Goal: Task Accomplishment & Management: Manage account settings

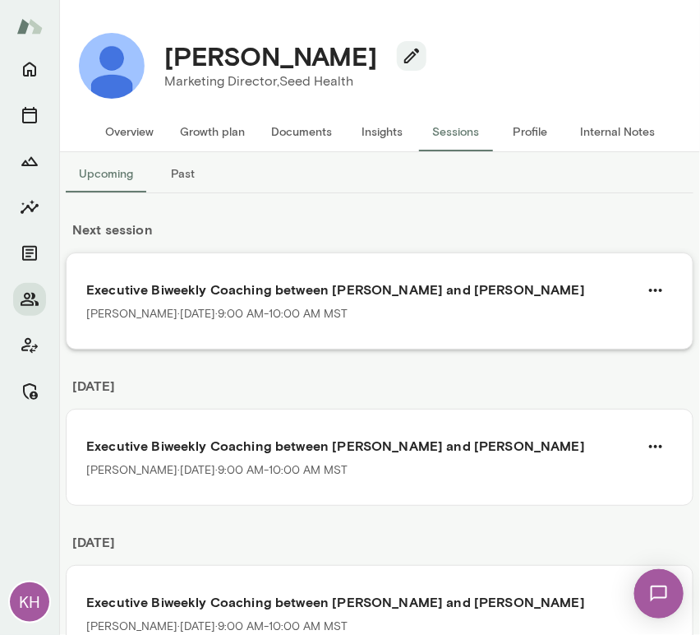
scroll to position [14, 0]
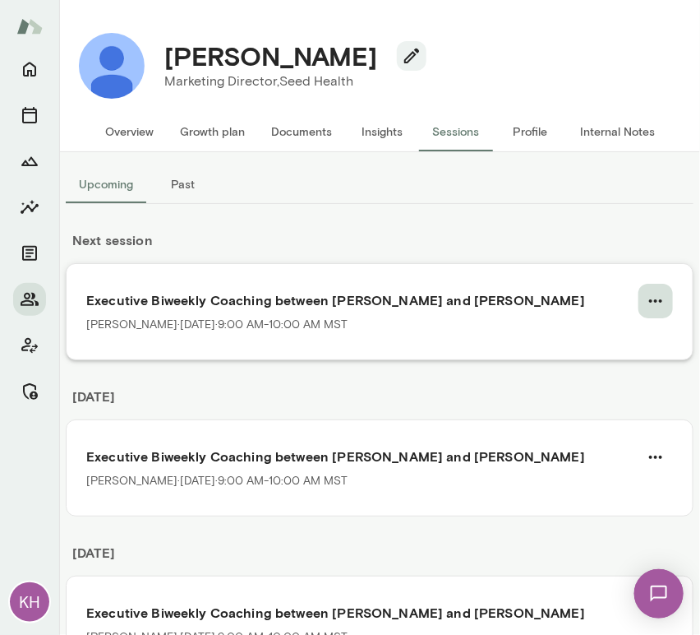
click at [650, 301] on icon "button" at bounding box center [656, 301] width 20 height 20
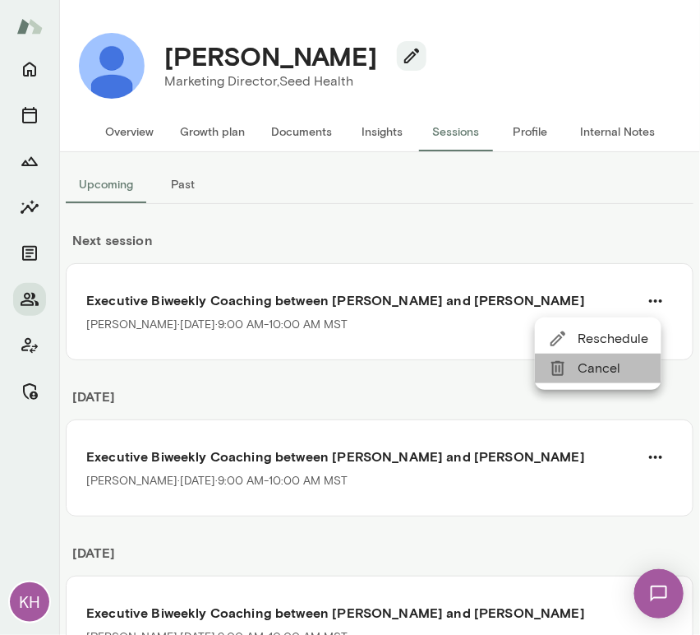
click at [603, 374] on span "Cancel" at bounding box center [613, 368] width 71 height 20
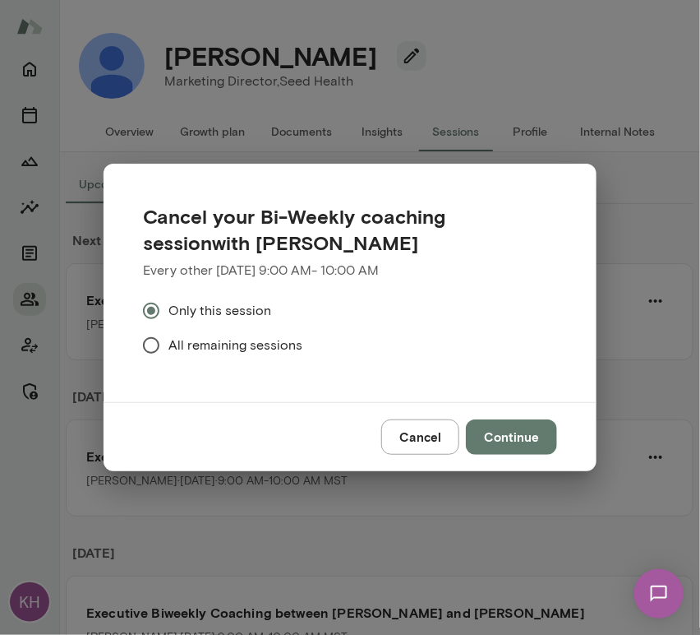
click at [224, 341] on span "All remaining sessions" at bounding box center [236, 345] width 134 height 20
click at [524, 445] on button "Continue" at bounding box center [511, 436] width 91 height 35
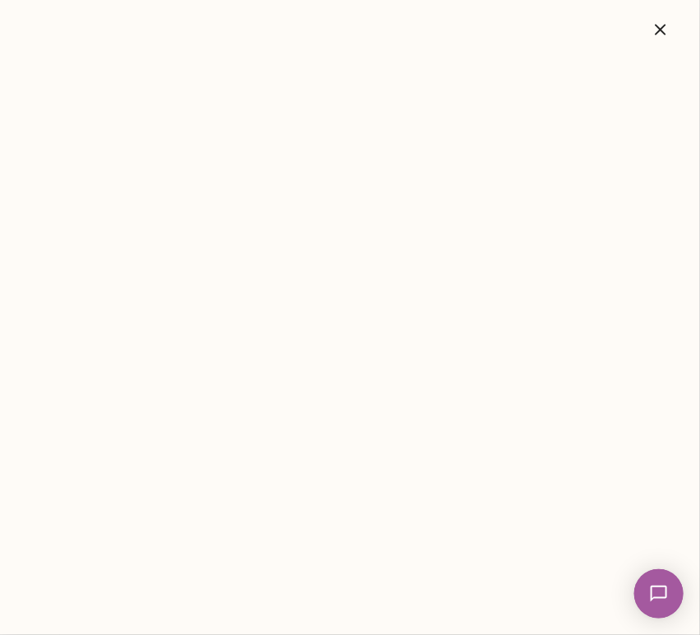
click at [666, 36] on icon "button" at bounding box center [661, 30] width 20 height 20
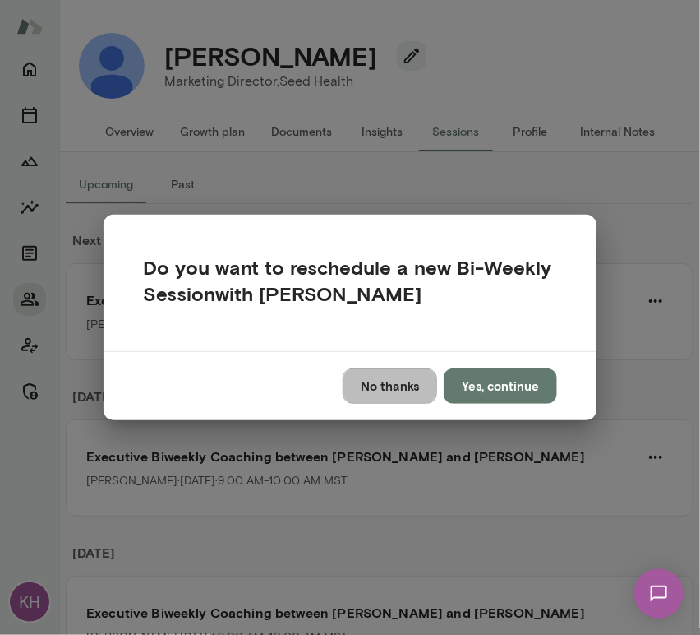
click at [403, 390] on button "No thanks" at bounding box center [390, 385] width 95 height 35
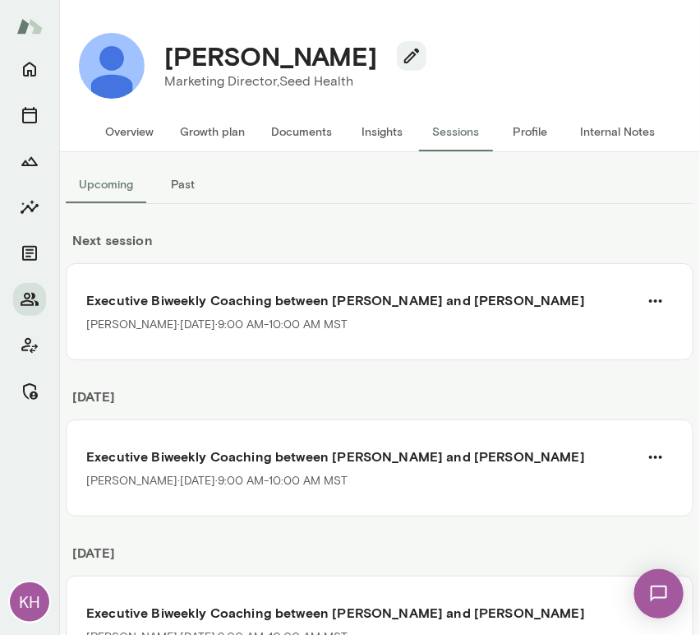
scroll to position [0, 0]
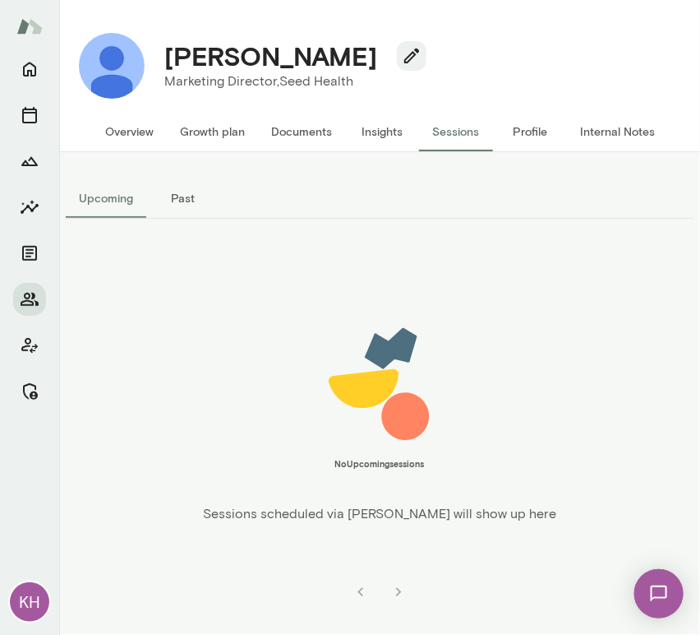
click at [177, 130] on button "Growth plan" at bounding box center [212, 131] width 91 height 39
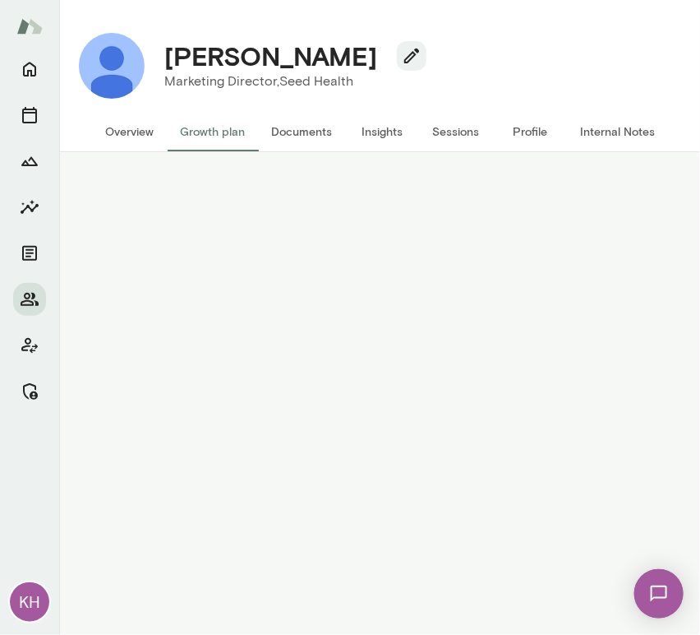
click at [127, 129] on button "Overview" at bounding box center [129, 131] width 75 height 39
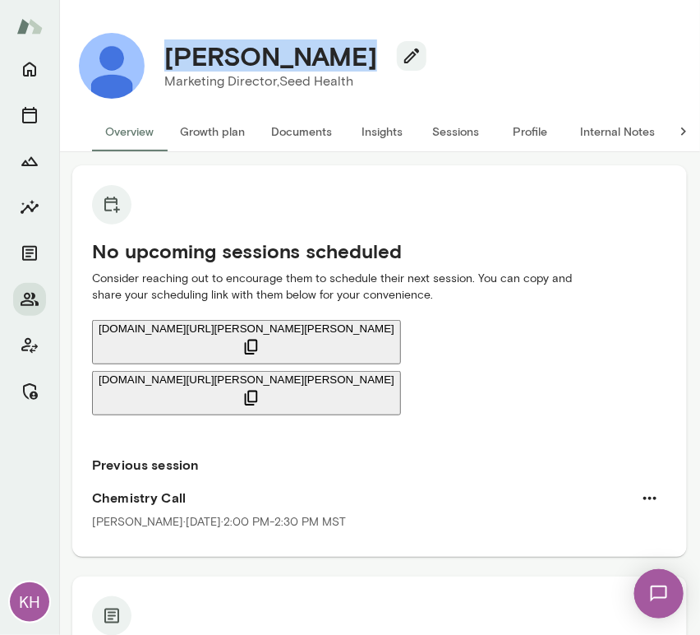
drag, startPoint x: 335, startPoint y: 59, endPoint x: 164, endPoint y: 67, distance: 172.0
click at [164, 67] on div "Jennie Becker" at bounding box center [288, 55] width 275 height 31
copy h4 "Jennie Becker"
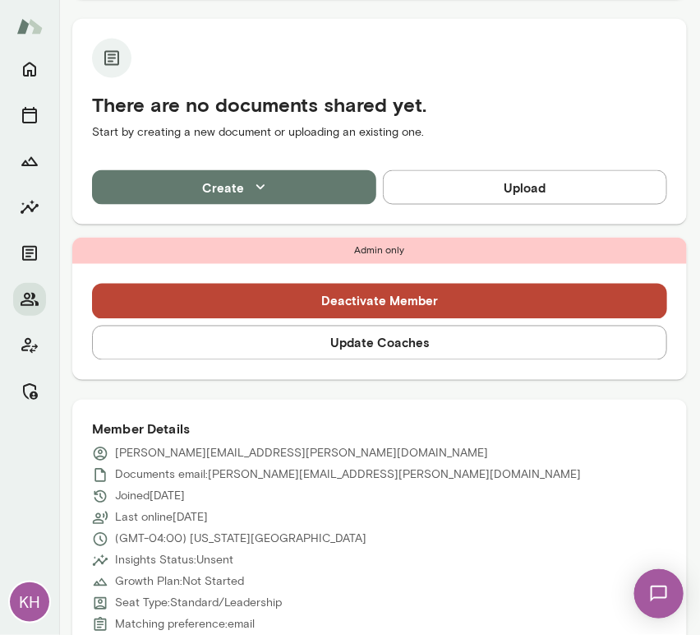
scroll to position [612, 0]
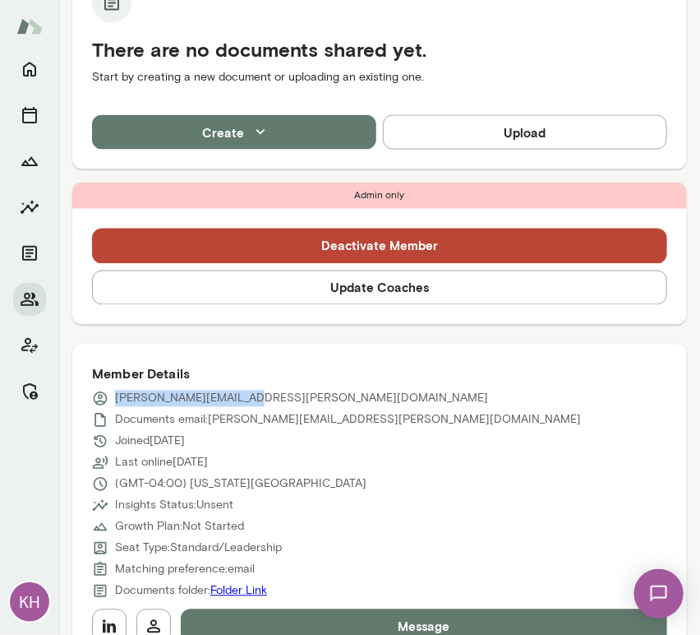
drag, startPoint x: 252, startPoint y: 336, endPoint x: 112, endPoint y: 340, distance: 139.8
click at [112, 390] on div "jennie.becker@seed.com" at bounding box center [379, 398] width 575 height 16
copy p "jennie.becker@seed.com"
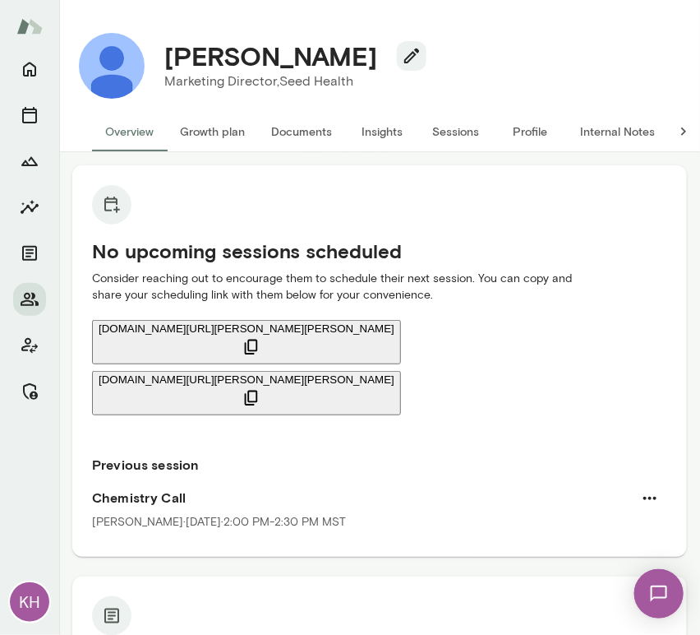
click at [462, 139] on button "Sessions" at bounding box center [456, 131] width 74 height 39
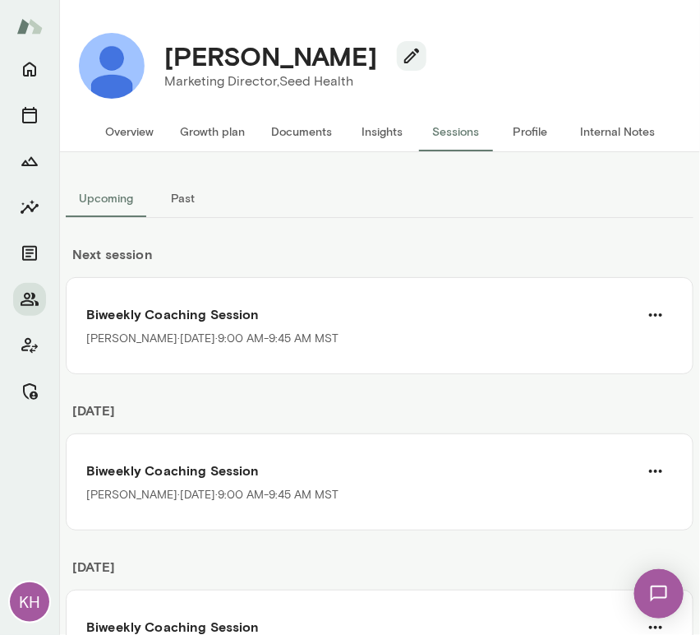
click at [125, 121] on button "Overview" at bounding box center [129, 131] width 75 height 39
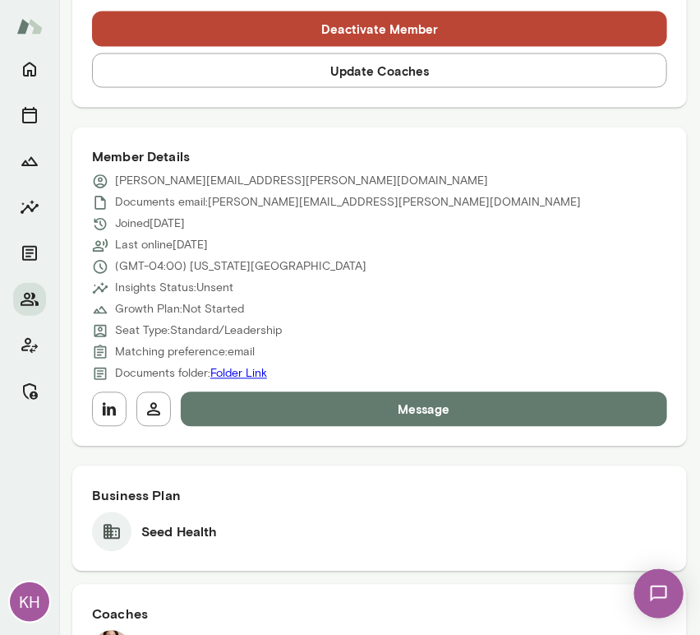
scroll to position [659, 0]
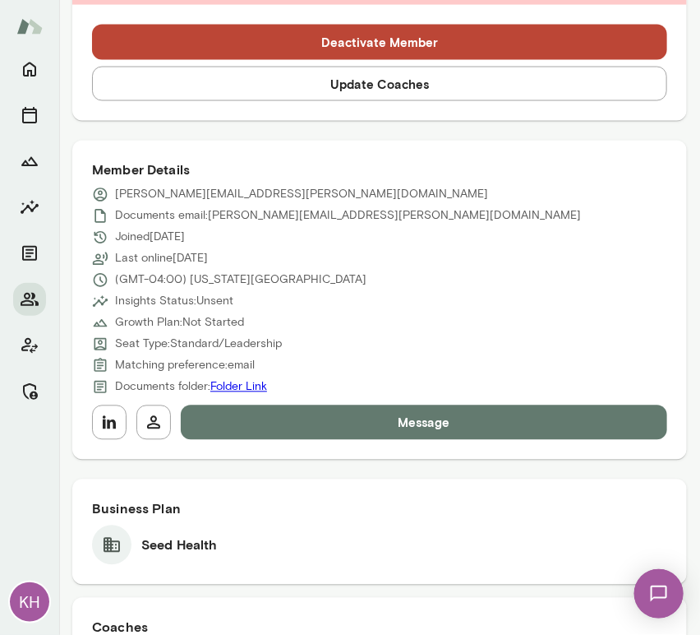
click at [270, 82] on button "Update Coaches" at bounding box center [379, 84] width 575 height 35
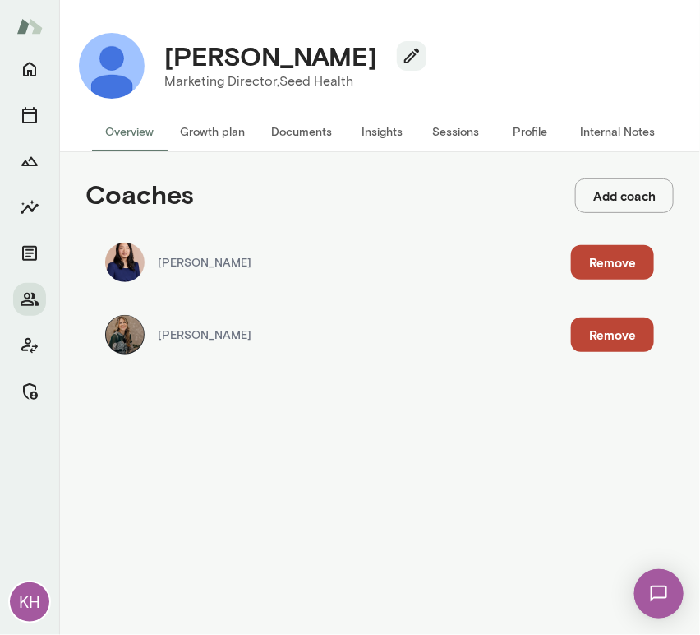
click at [614, 335] on button "Remove" at bounding box center [612, 334] width 83 height 35
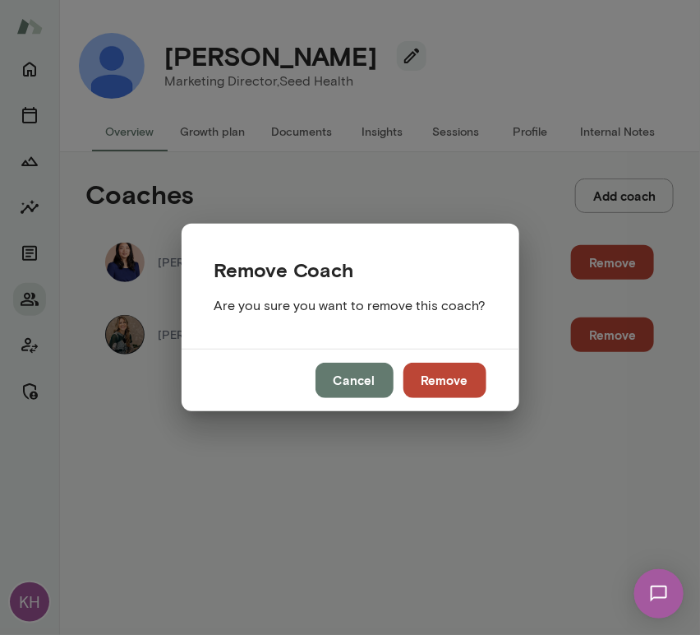
click at [474, 377] on button "Remove" at bounding box center [445, 380] width 83 height 35
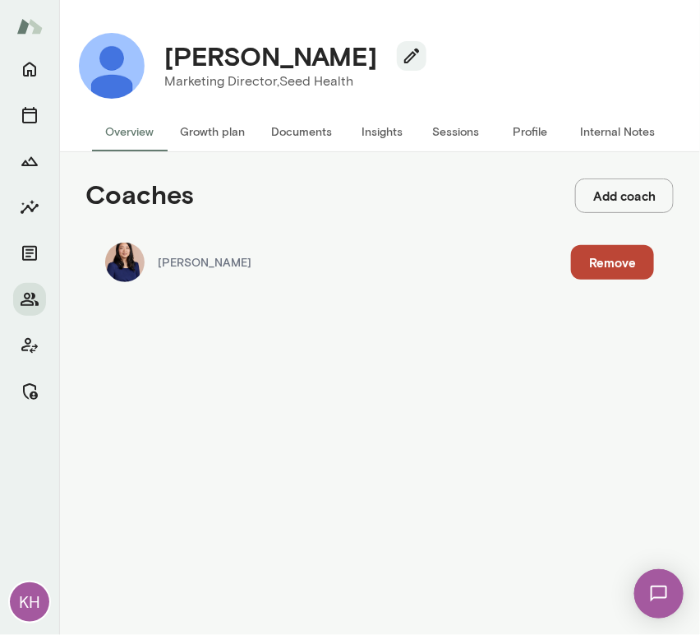
click at [440, 132] on button "Sessions" at bounding box center [456, 131] width 74 height 39
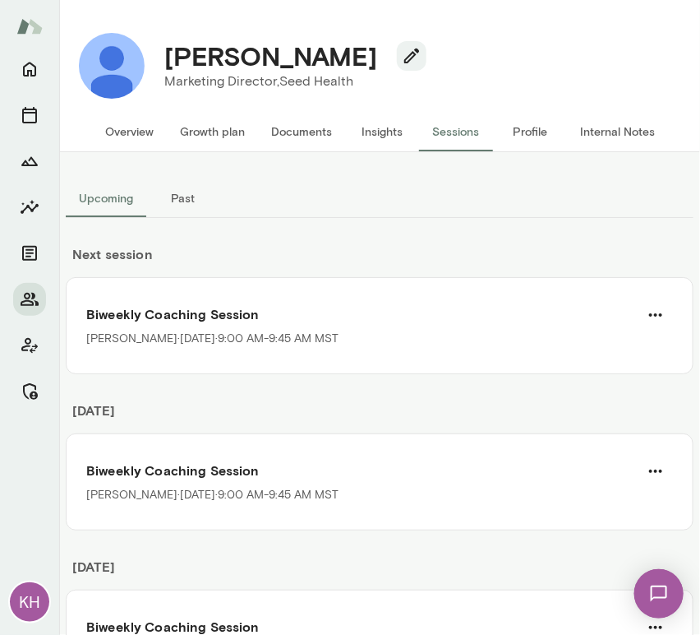
click at [124, 136] on button "Overview" at bounding box center [129, 131] width 75 height 39
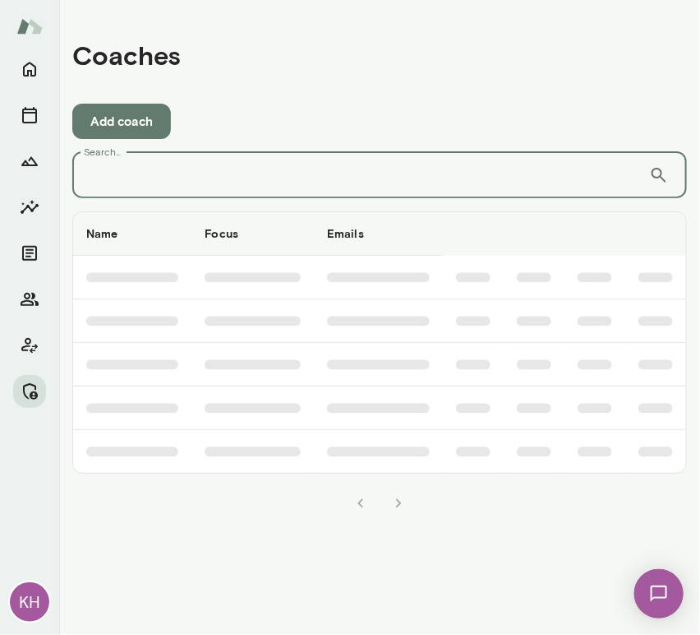
click at [199, 178] on input "Search..." at bounding box center [360, 175] width 577 height 46
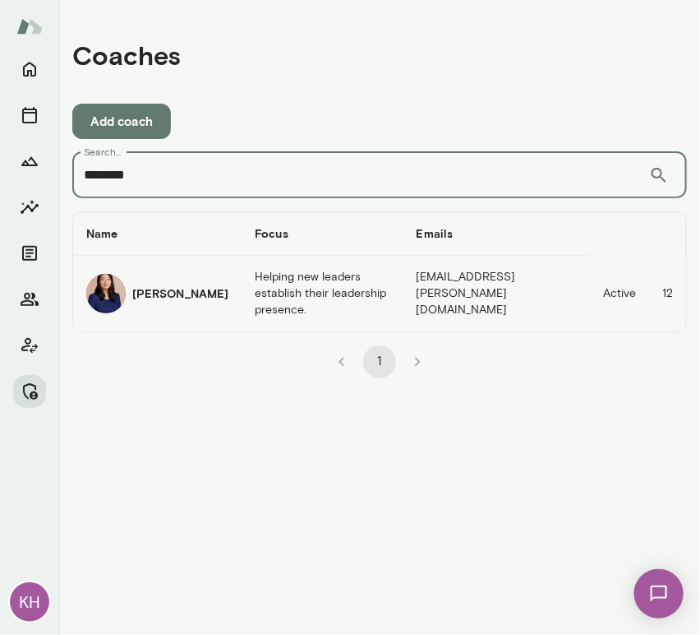
type input "********"
click at [115, 291] on img "coaches table" at bounding box center [105, 293] width 39 height 39
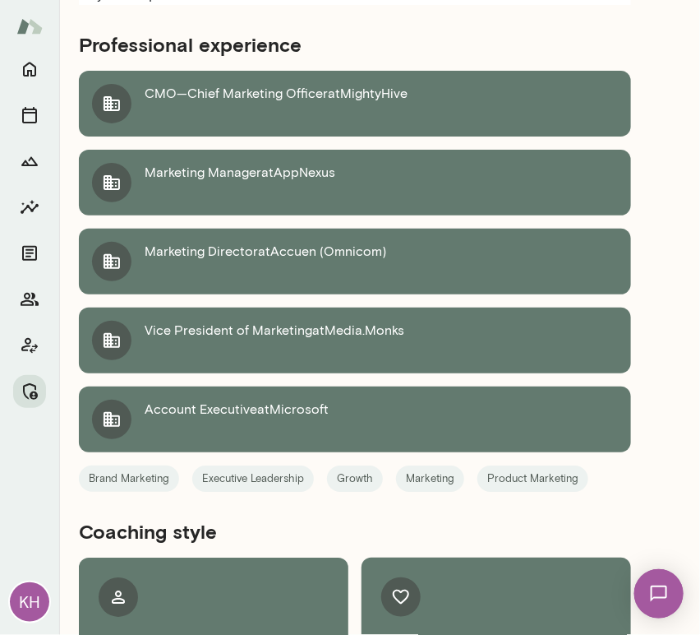
scroll to position [1355, 0]
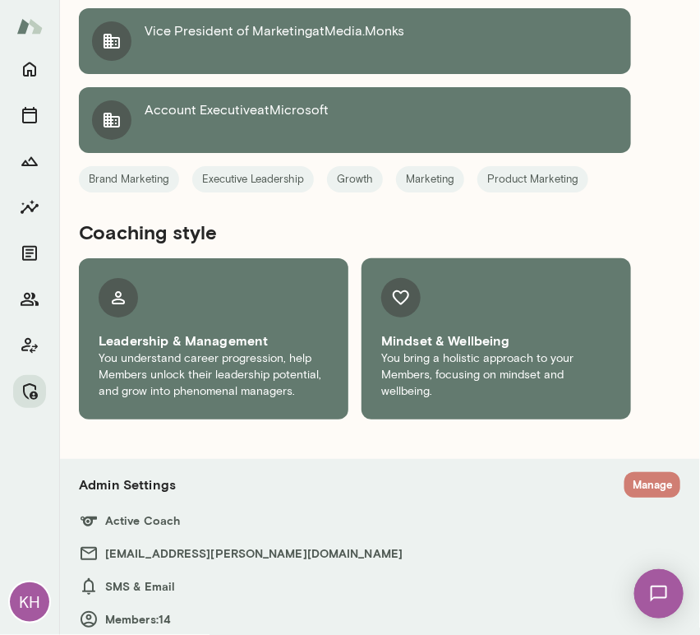
click at [638, 472] on button "Manage" at bounding box center [653, 484] width 56 height 25
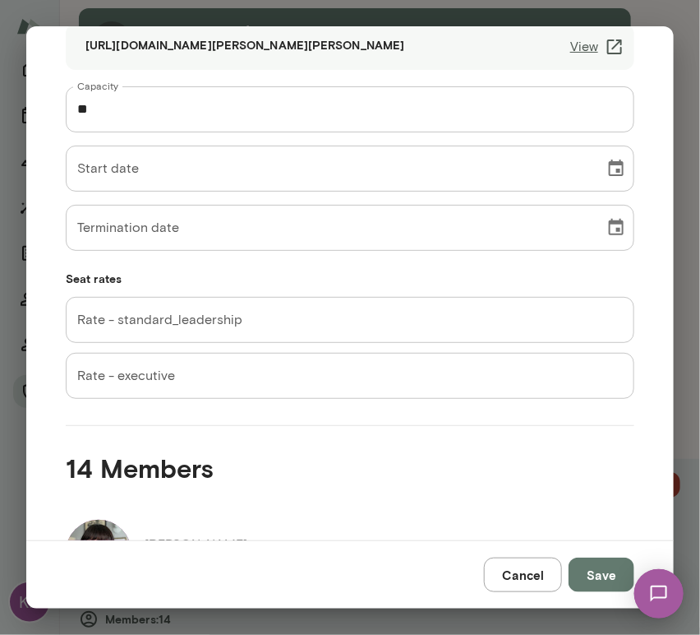
scroll to position [206, 0]
click at [480, 267] on div "Capacity ** Capacity Start date Start date Termination date Termination date Se…" at bounding box center [350, 243] width 569 height 312
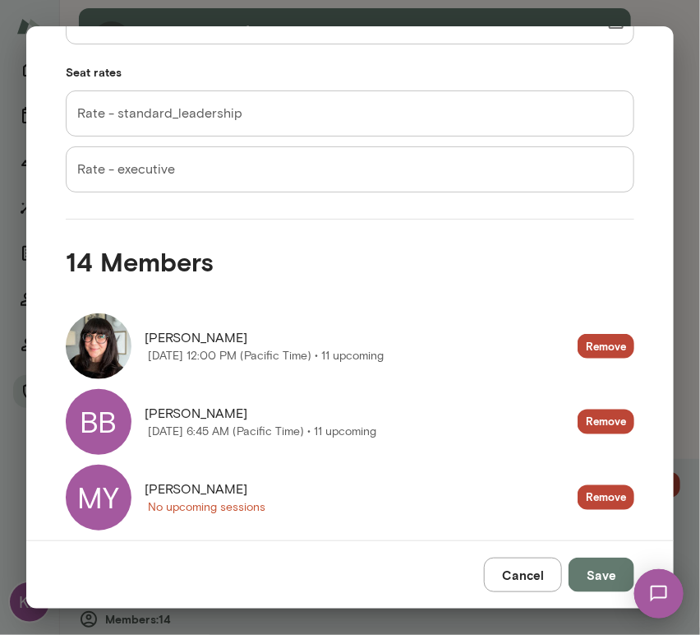
scroll to position [0, 0]
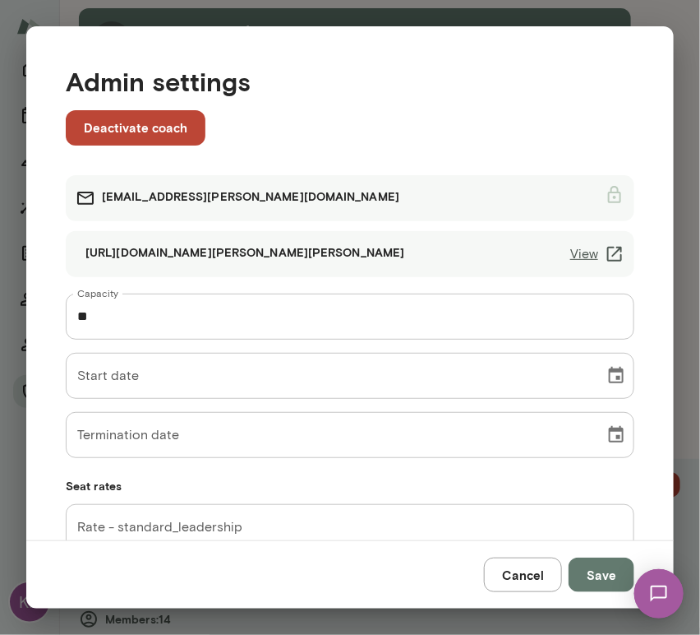
click at [582, 253] on link "View" at bounding box center [598, 254] width 54 height 20
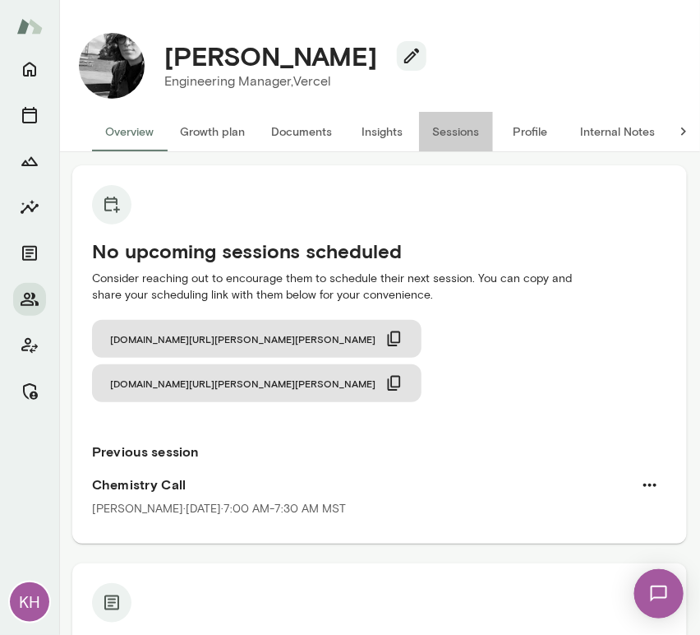
click at [446, 130] on button "Sessions" at bounding box center [456, 131] width 74 height 39
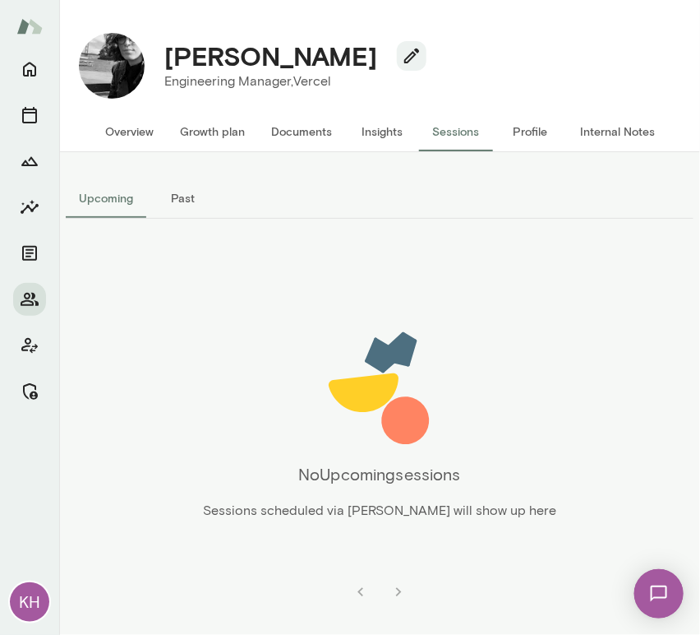
click at [181, 192] on button "Past" at bounding box center [183, 197] width 74 height 39
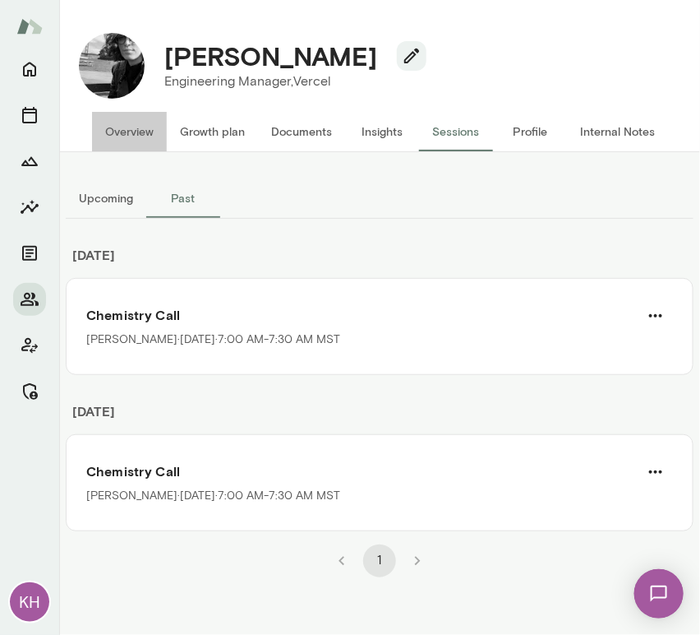
click at [126, 124] on button "Overview" at bounding box center [129, 131] width 75 height 39
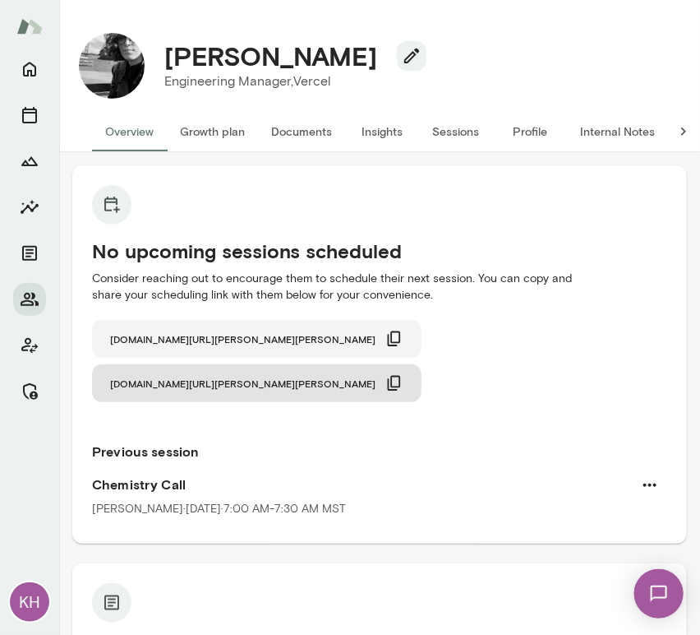
click at [388, 335] on icon "button" at bounding box center [394, 338] width 13 height 15
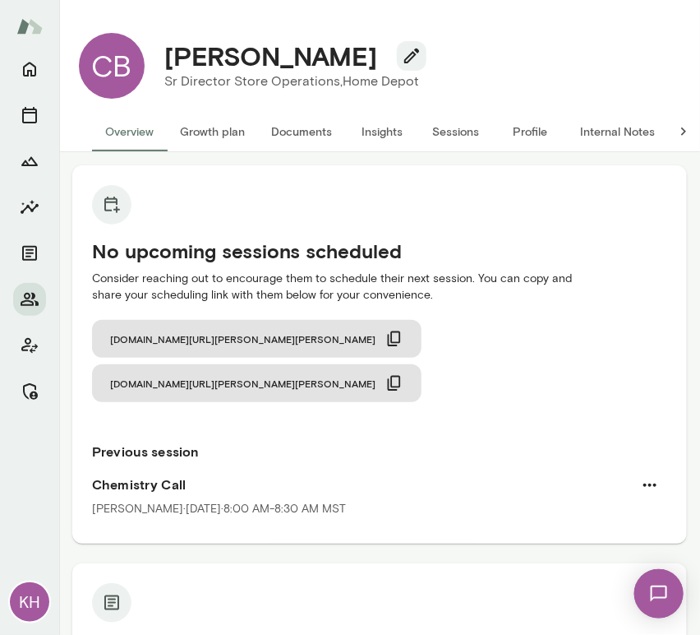
click at [454, 130] on button "Sessions" at bounding box center [456, 131] width 74 height 39
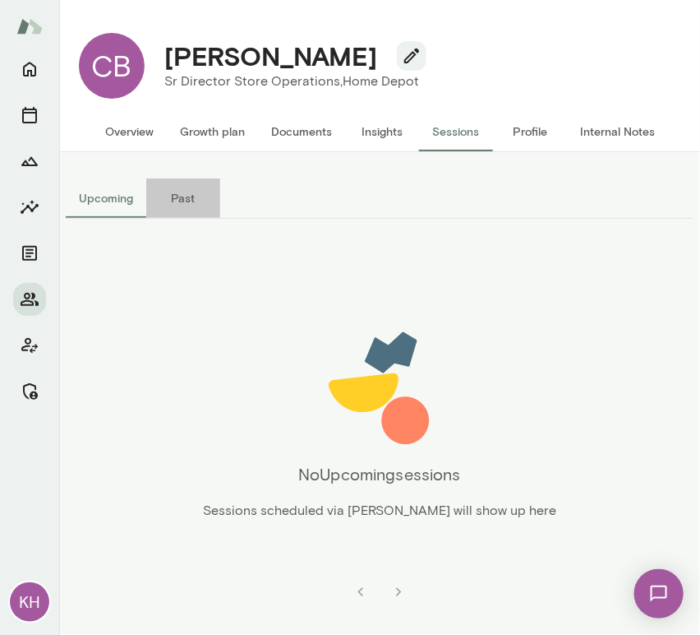
click at [184, 194] on button "Past" at bounding box center [183, 197] width 74 height 39
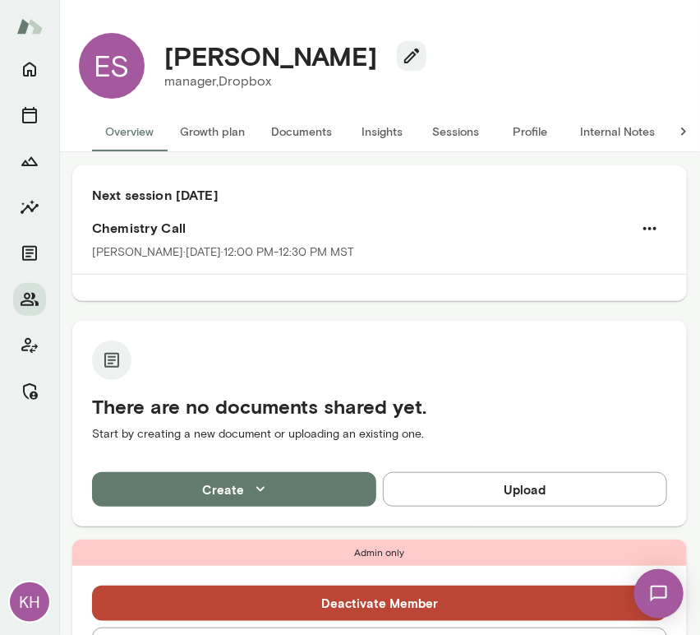
click at [469, 130] on button "Sessions" at bounding box center [456, 131] width 74 height 39
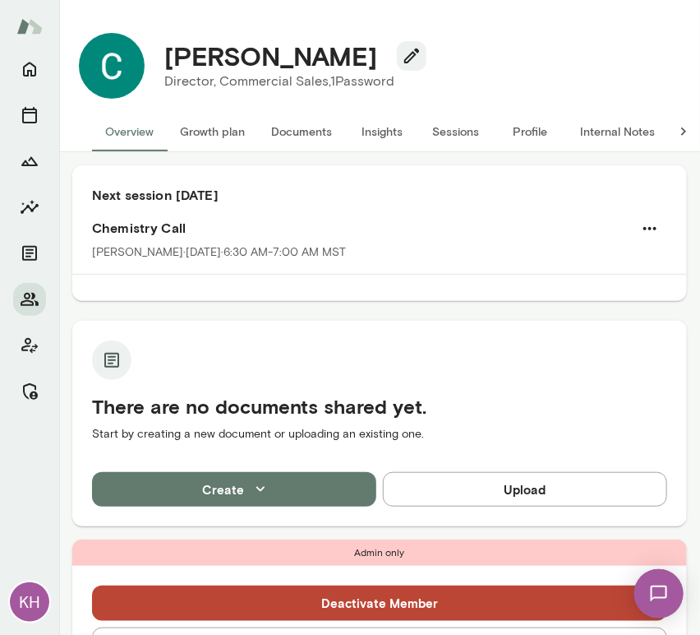
click at [461, 137] on button "Sessions" at bounding box center [456, 131] width 74 height 39
click at [452, 135] on button "Sessions" at bounding box center [456, 131] width 74 height 39
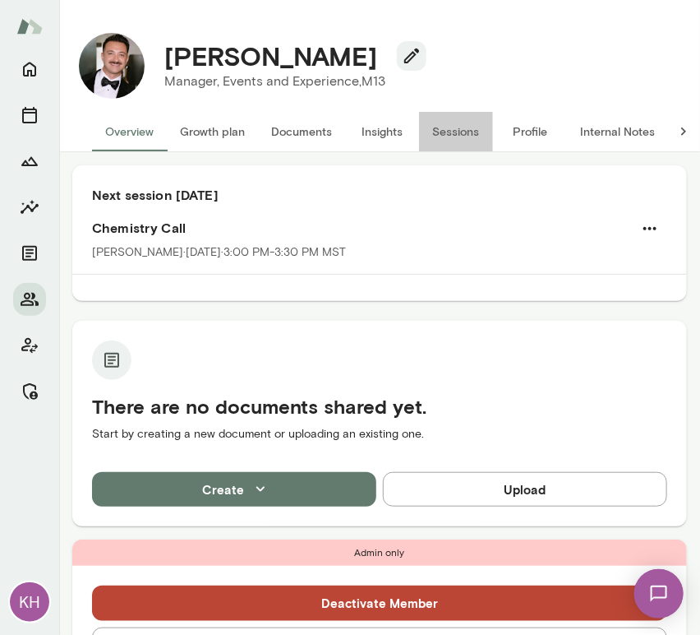
click at [473, 131] on button "Sessions" at bounding box center [456, 131] width 74 height 39
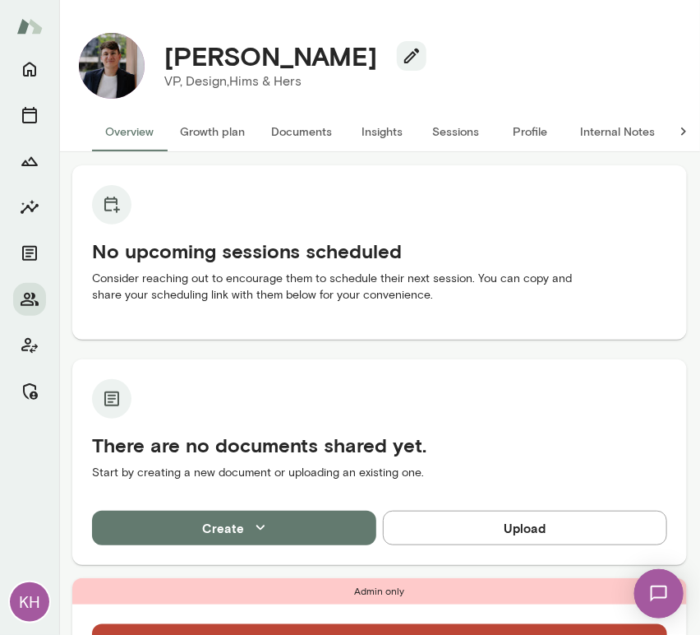
click at [219, 77] on p "VP, Design, Hims & Hers" at bounding box center [288, 82] width 249 height 20
click at [306, 79] on p "VP, Design, Hims & Hers" at bounding box center [288, 82] width 249 height 20
click at [283, 81] on p "VP, Design, Hims & Hers" at bounding box center [288, 82] width 249 height 20
drag, startPoint x: 232, startPoint y: 79, endPoint x: 304, endPoint y: 78, distance: 72.3
click at [304, 78] on p "VP, Design, Hims & Hers" at bounding box center [288, 82] width 249 height 20
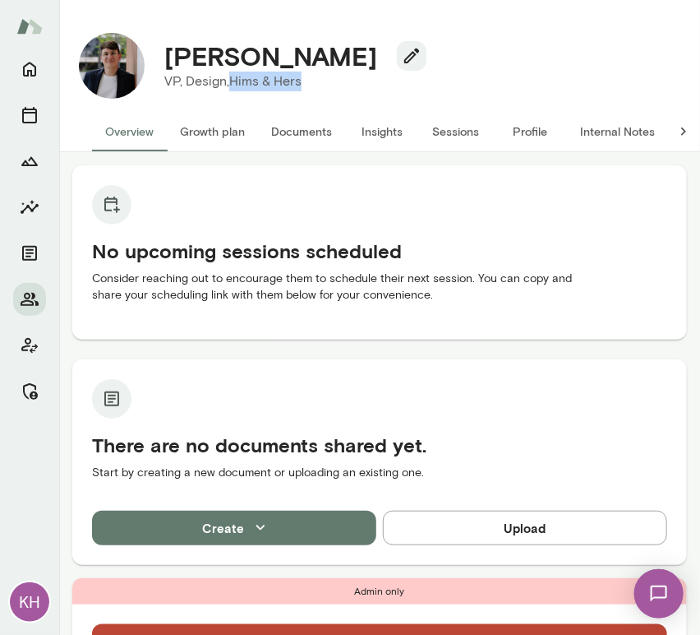
copy p "Hims & Hers"
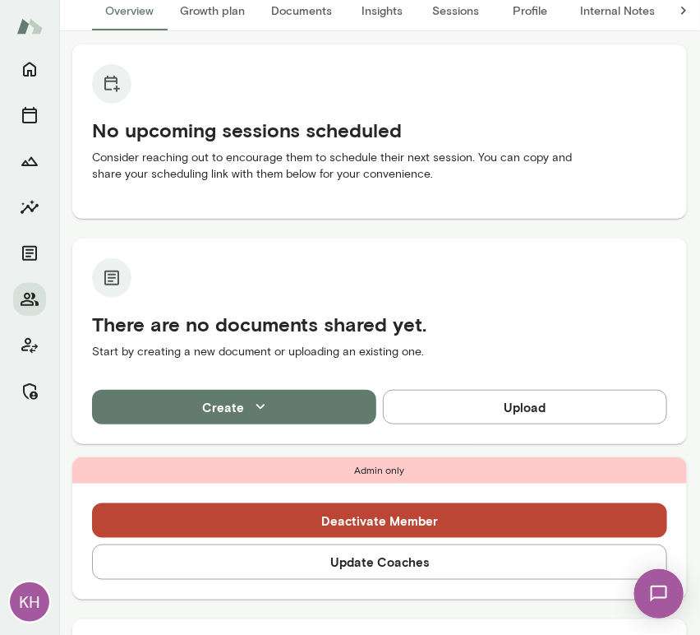
scroll to position [141, 0]
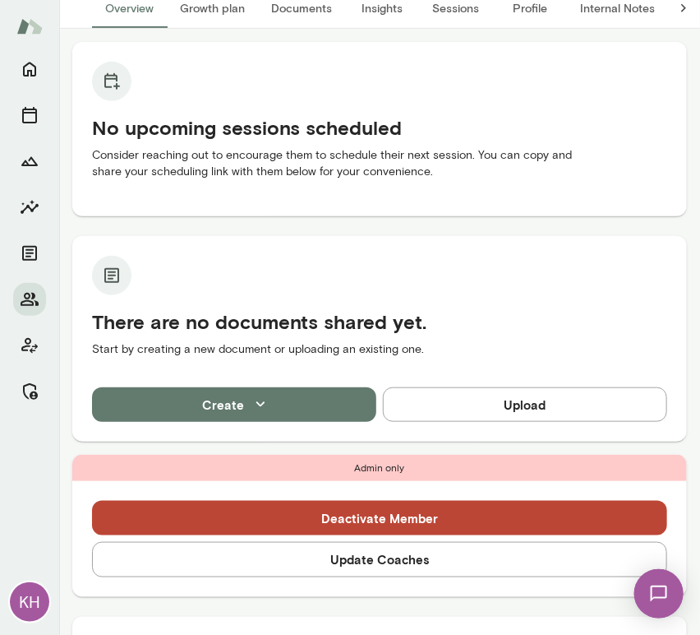
click at [269, 542] on button "Update Coaches" at bounding box center [379, 559] width 575 height 35
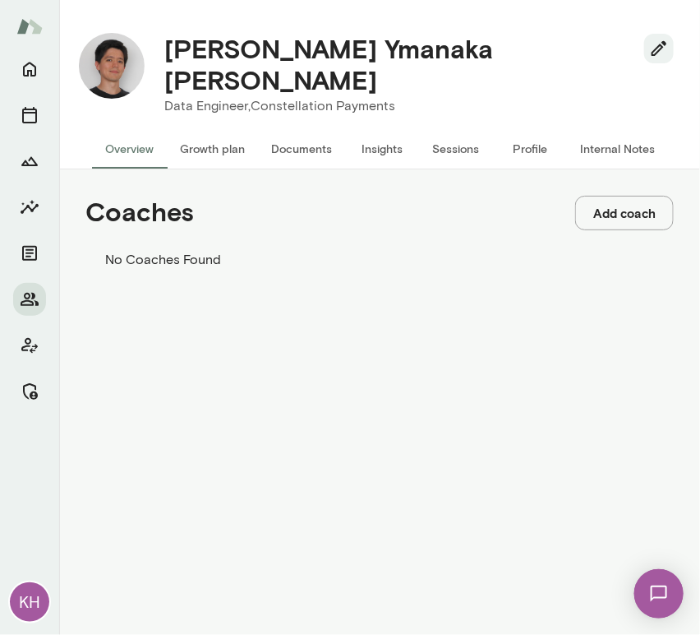
click at [601, 201] on button "Add coach" at bounding box center [624, 213] width 99 height 35
click at [117, 90] on input "Coach" at bounding box center [58, 82] width 117 height 16
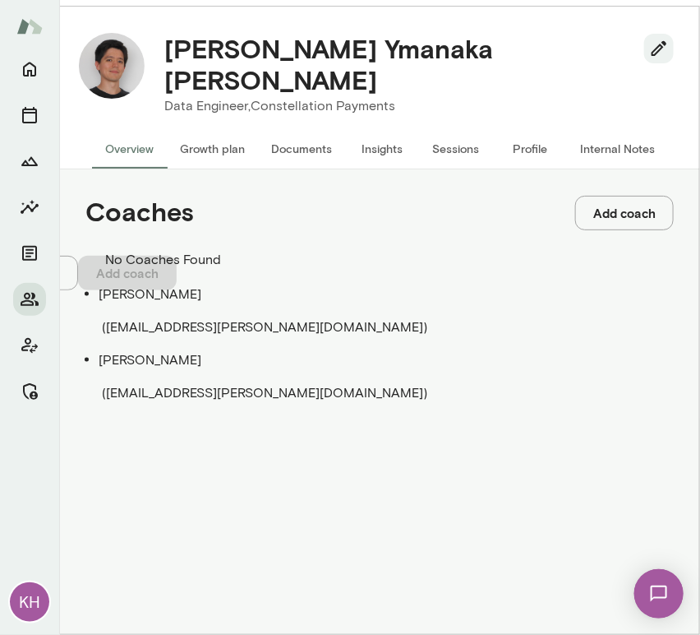
click at [220, 385] on span "( traciehlavka@mento.co )" at bounding box center [265, 393] width 326 height 16
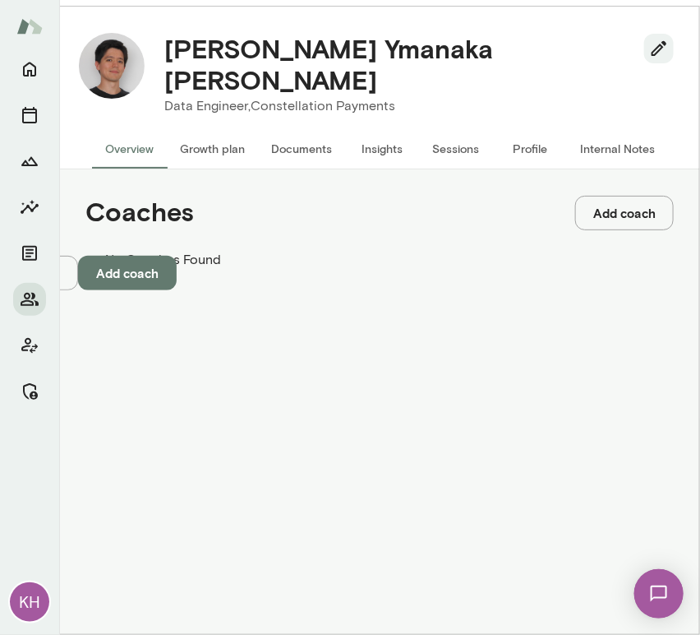
type input "**********"
click at [177, 290] on button "Add coach" at bounding box center [127, 273] width 99 height 35
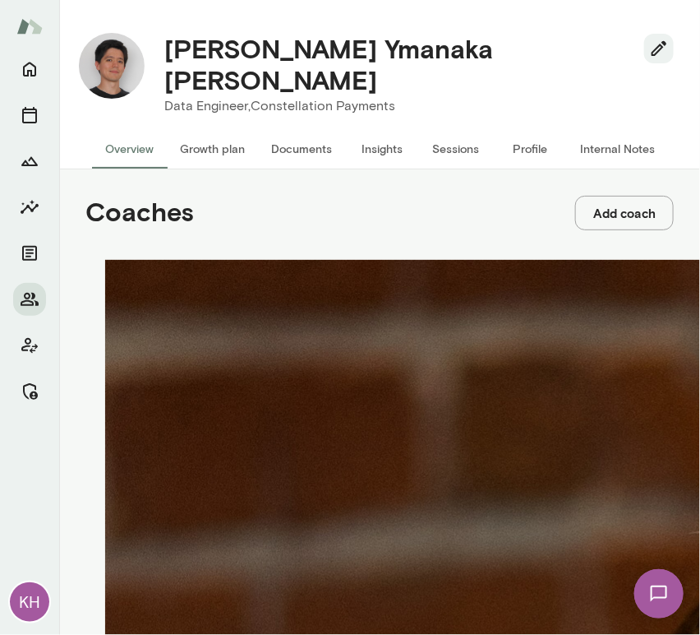
click at [600, 197] on button "Add coach" at bounding box center [624, 213] width 99 height 35
click at [117, 90] on input "Coach" at bounding box center [58, 82] width 117 height 16
click at [200, 319] on span "( monicaaggarwal@mento.co )" at bounding box center [265, 327] width 326 height 16
type input "**********"
click at [177, 290] on button "Add coach" at bounding box center [127, 273] width 99 height 35
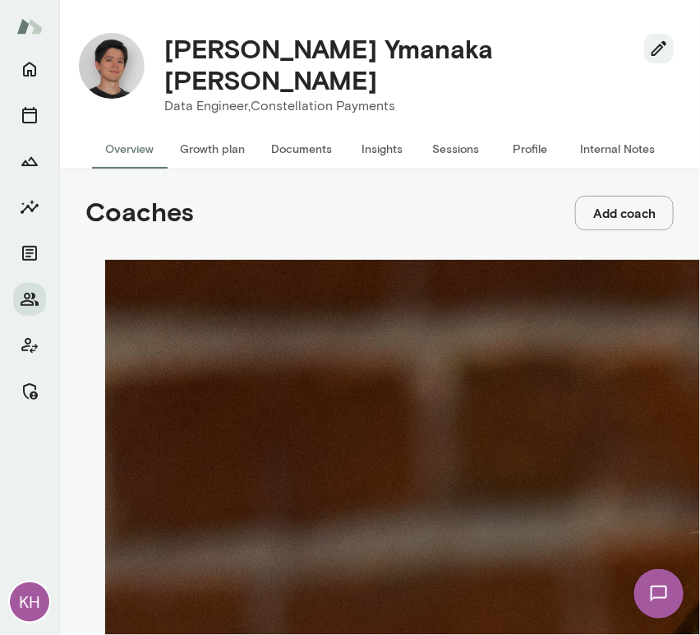
click at [610, 129] on button "Internal Notes" at bounding box center [617, 148] width 101 height 39
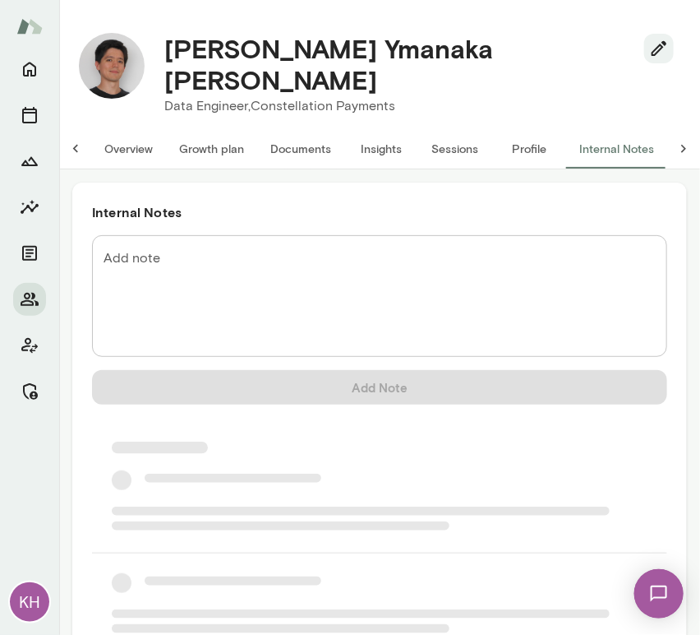
scroll to position [0, 13]
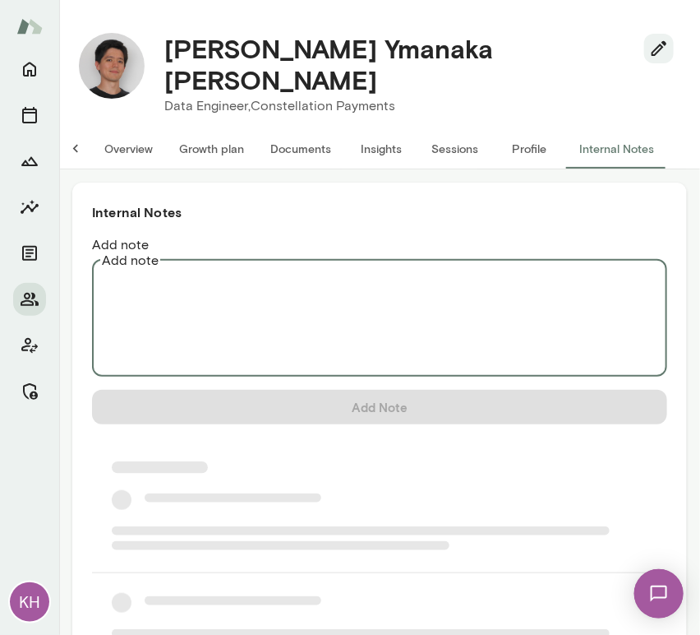
click at [242, 268] on textarea "Add note" at bounding box center [380, 315] width 552 height 95
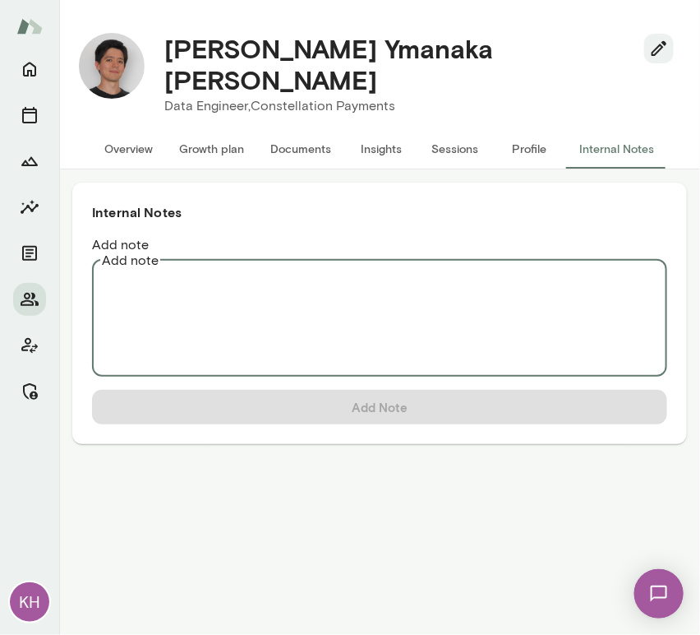
scroll to position [0, 0]
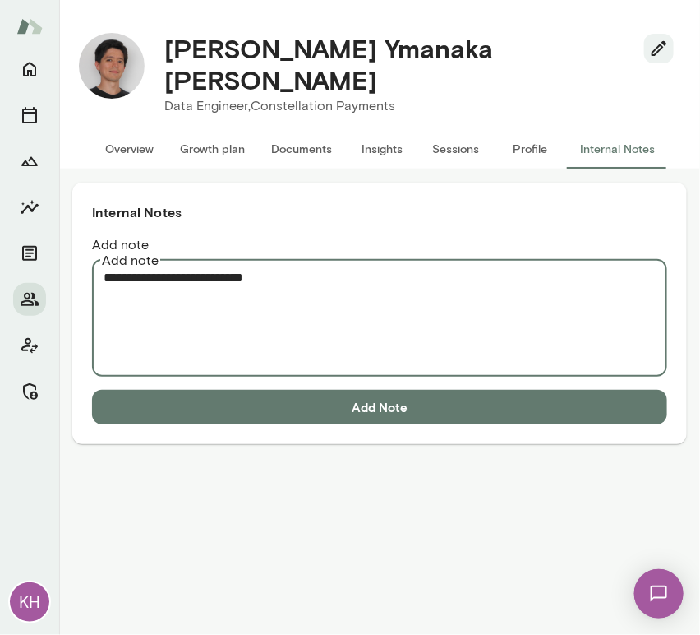
paste textarea "**********"
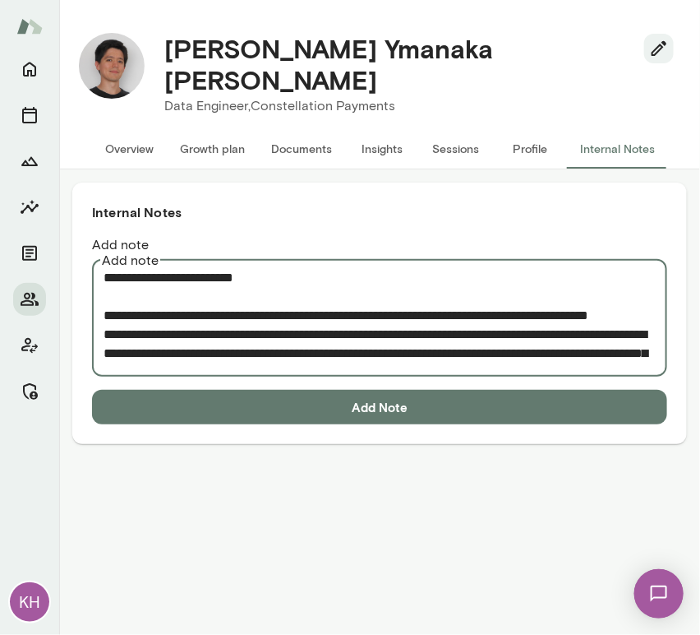
scroll to position [85, 0]
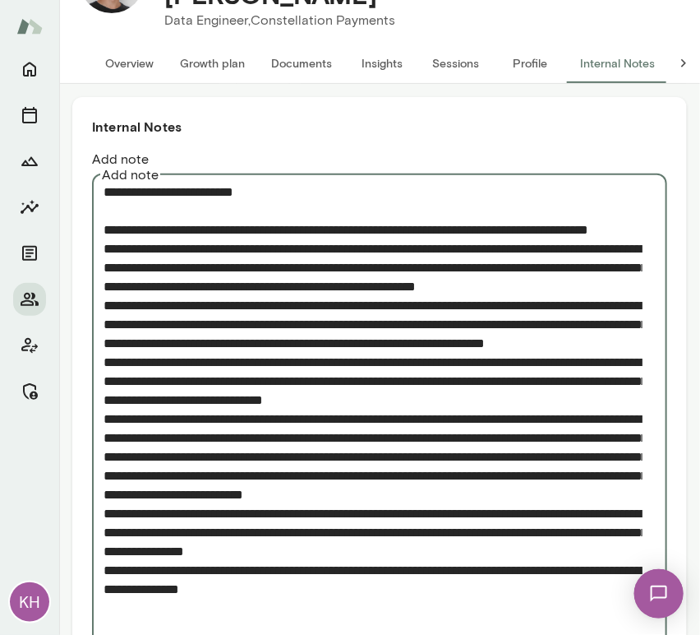
click at [104, 231] on textarea "Add note" at bounding box center [373, 429] width 539 height 492
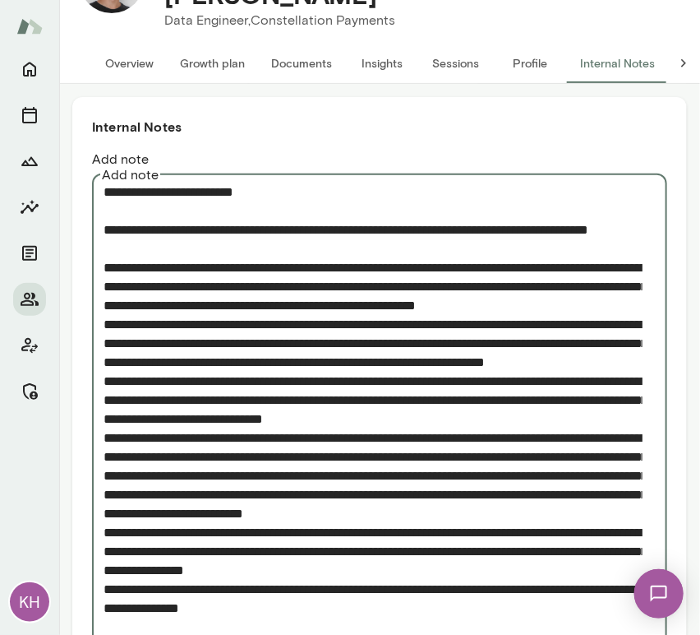
click at [106, 323] on textarea "Add note" at bounding box center [373, 438] width 539 height 511
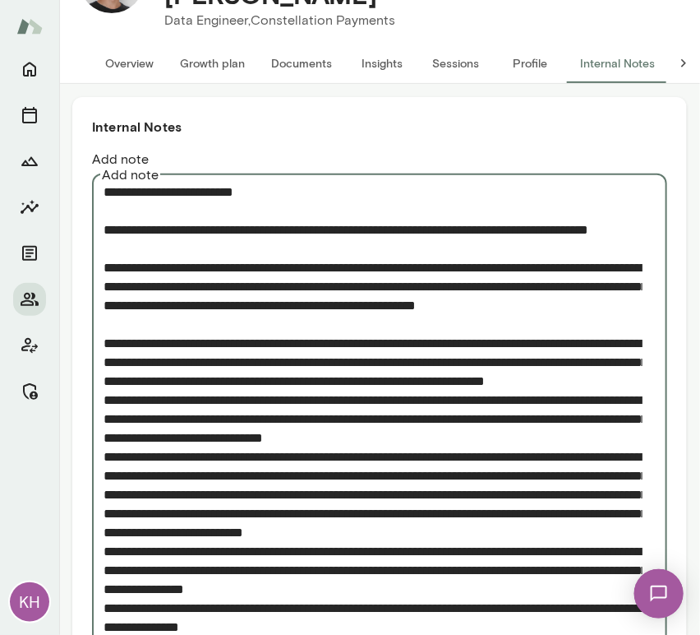
click at [104, 420] on textarea "Add note" at bounding box center [373, 447] width 539 height 529
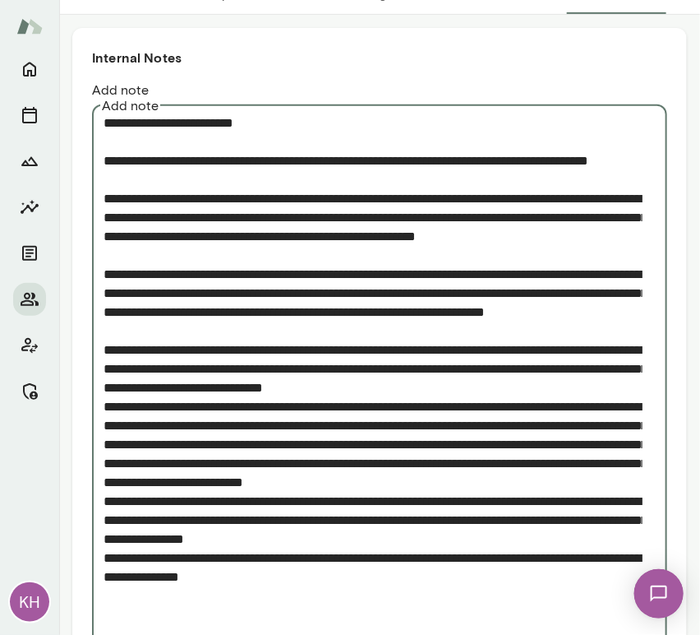
scroll to position [155, 0]
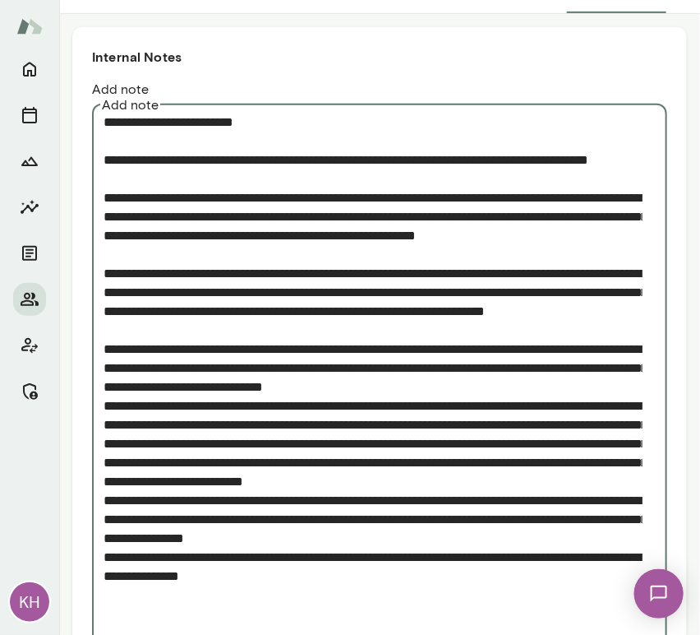
click at [104, 423] on textarea "Add note" at bounding box center [373, 387] width 539 height 548
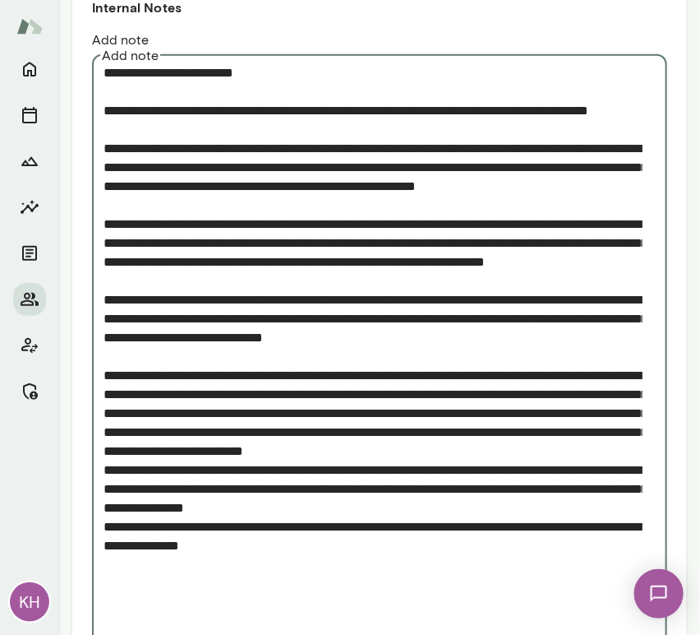
scroll to position [206, 0]
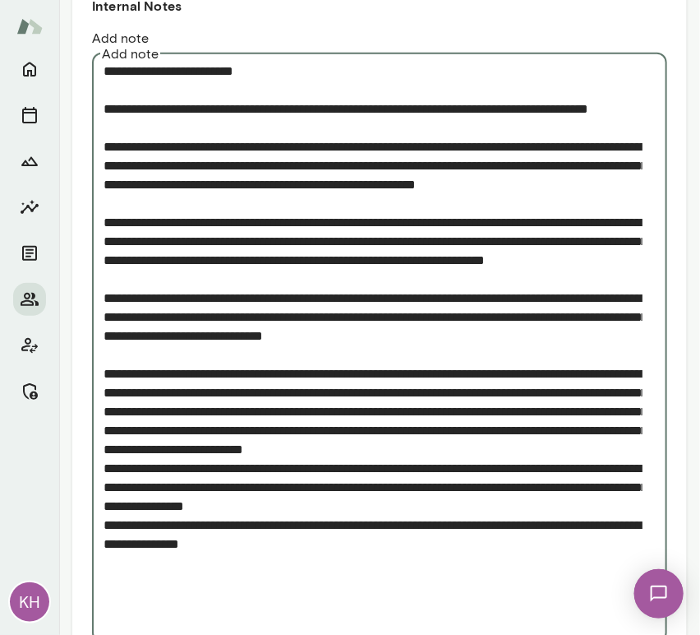
click at [105, 501] on textarea "Add note" at bounding box center [373, 345] width 539 height 567
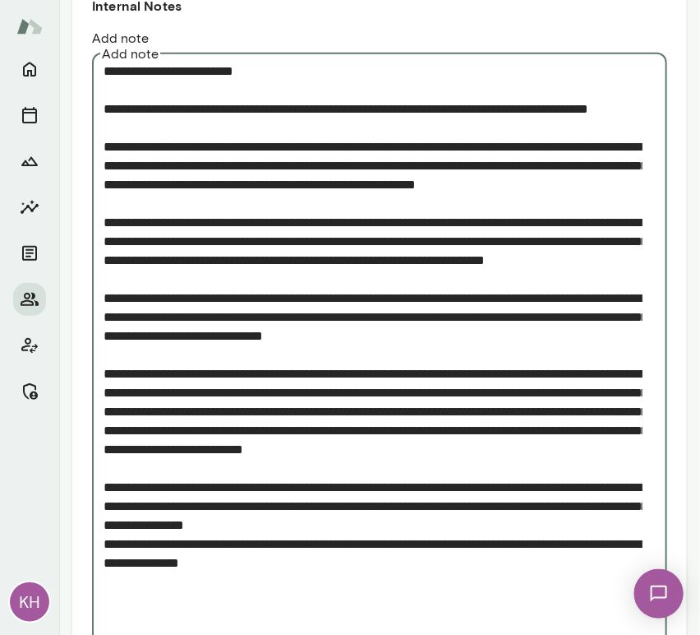
scroll to position [276, 0]
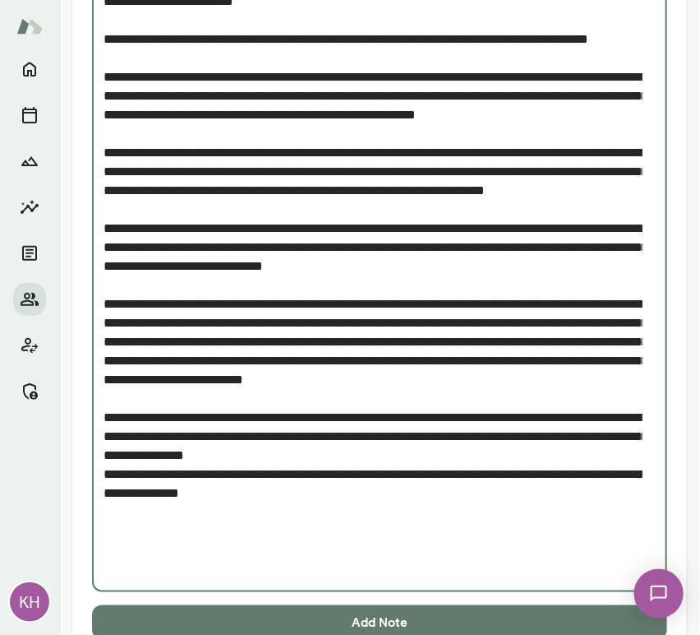
type textarea "**********"
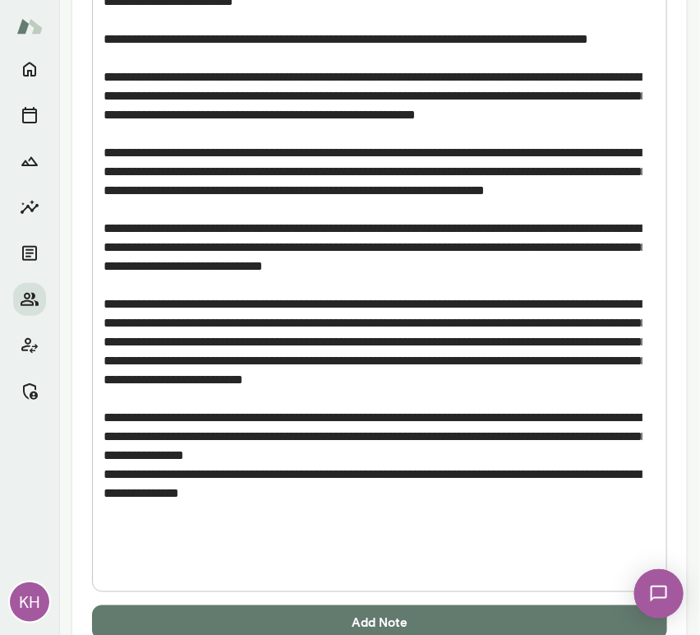
click at [258, 605] on button "Add Note" at bounding box center [379, 622] width 575 height 35
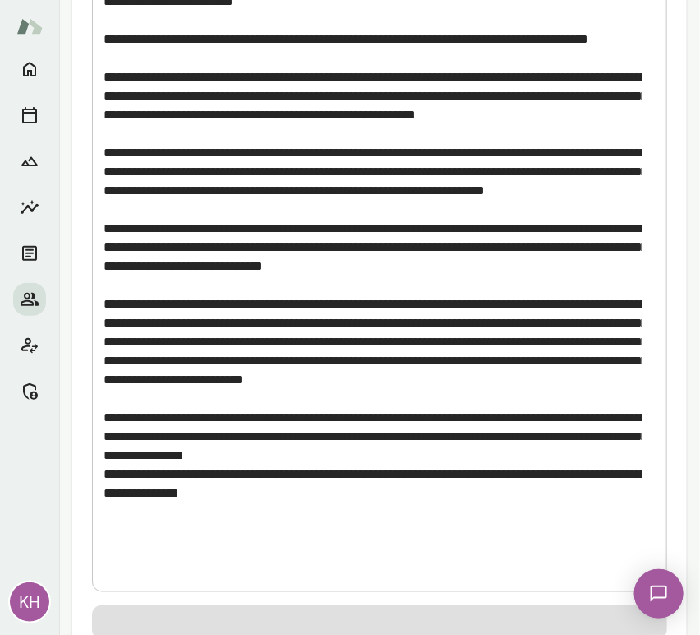
scroll to position [0, 0]
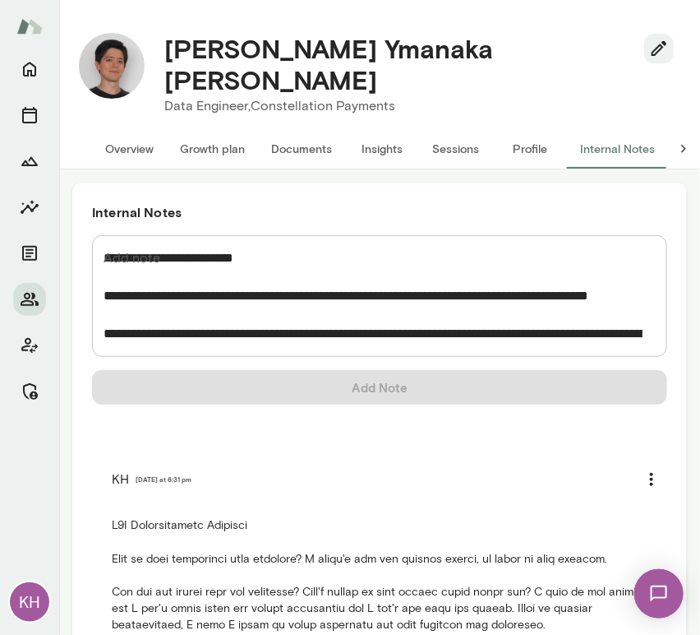
click at [138, 130] on button "Overview" at bounding box center [129, 148] width 75 height 39
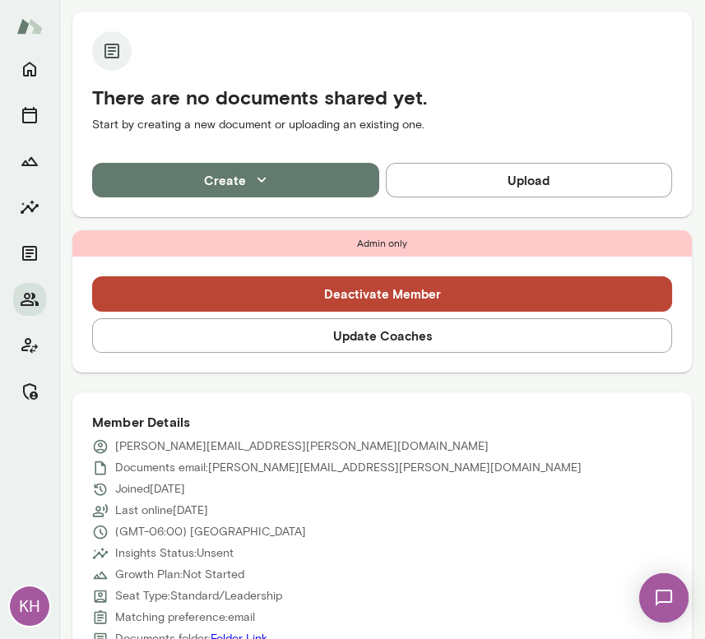
scroll to position [400, 0]
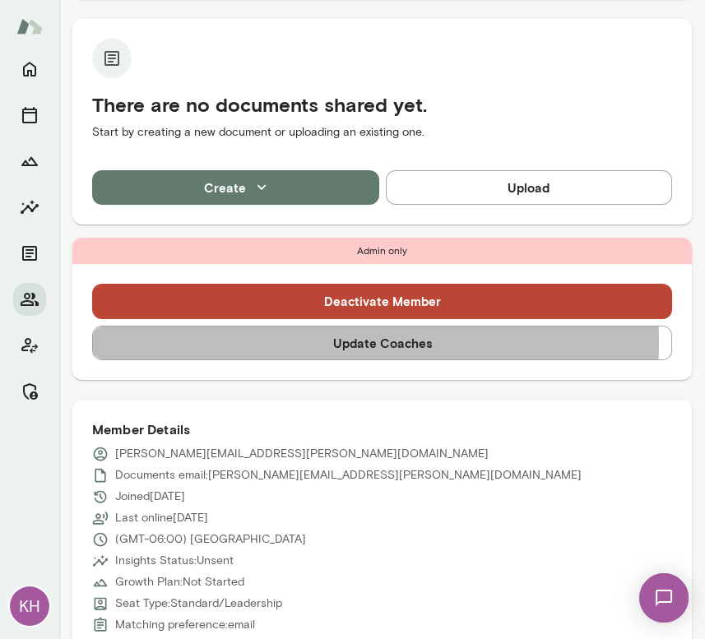
click at [355, 342] on button "Update Coaches" at bounding box center [382, 343] width 580 height 35
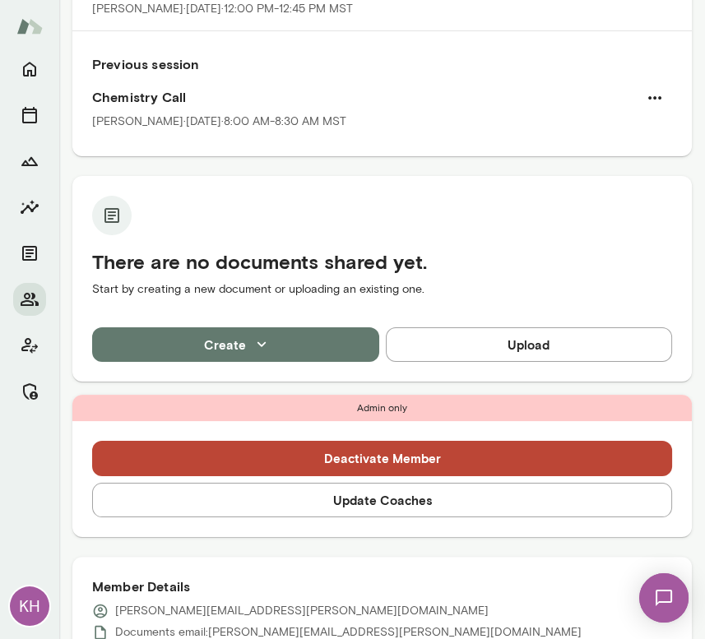
scroll to position [274, 0]
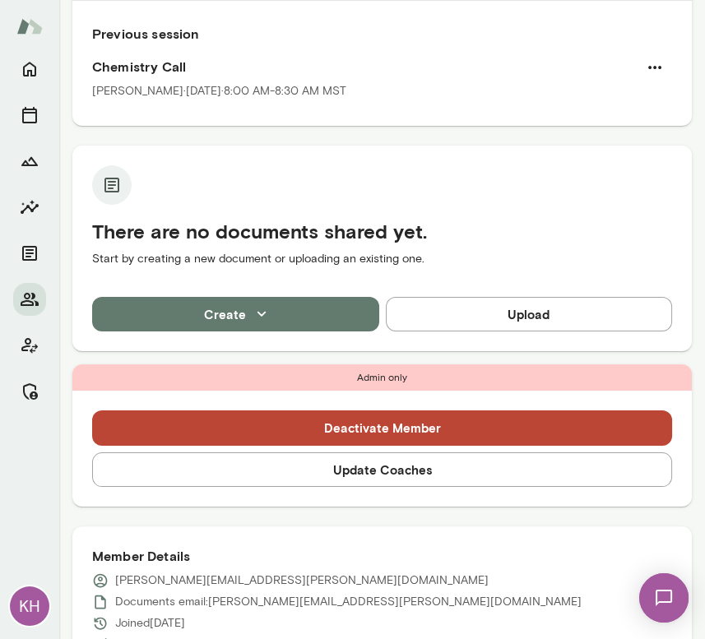
click at [344, 468] on button "Update Coaches" at bounding box center [382, 469] width 580 height 35
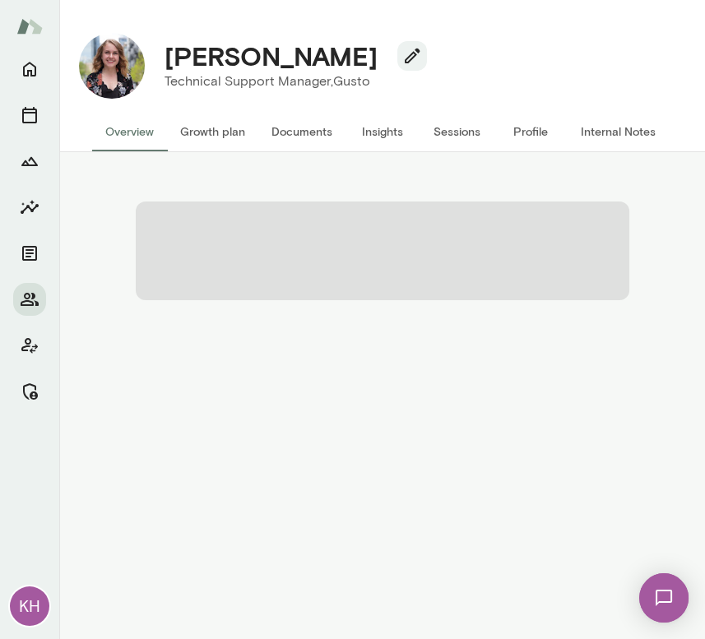
click at [202, 125] on button "Growth plan" at bounding box center [212, 131] width 91 height 39
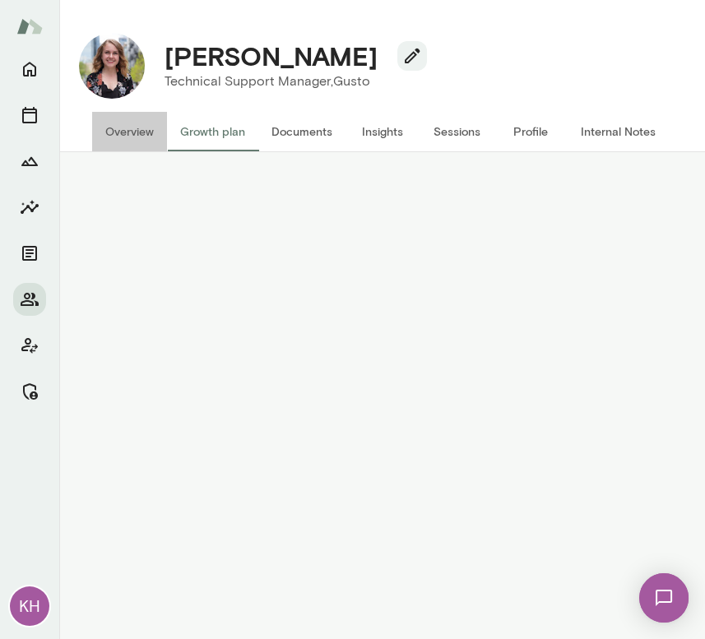
click at [136, 123] on button "Overview" at bounding box center [129, 131] width 75 height 39
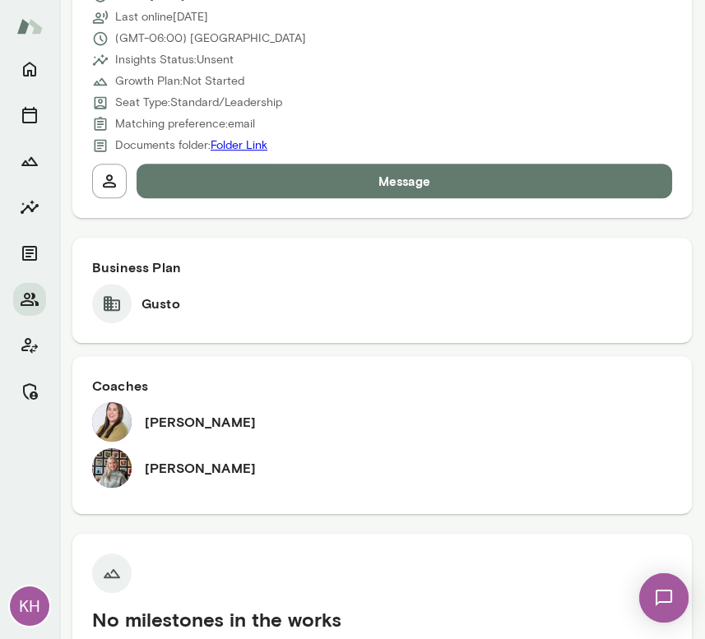
scroll to position [902, 0]
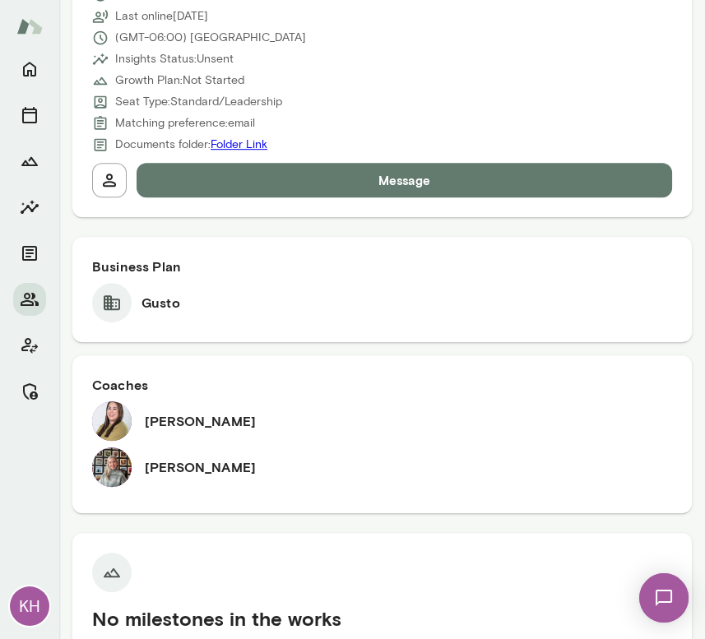
click at [162, 469] on h6 "[PERSON_NAME]" at bounding box center [200, 467] width 111 height 20
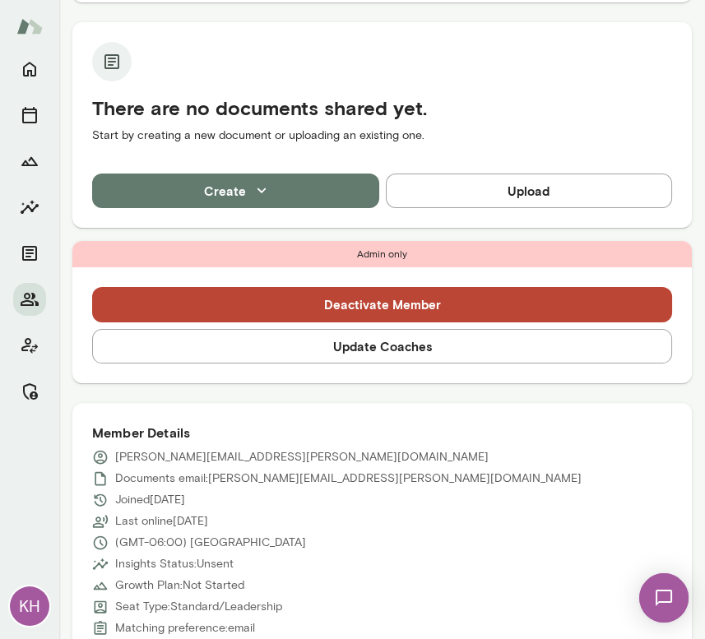
scroll to position [398, 0]
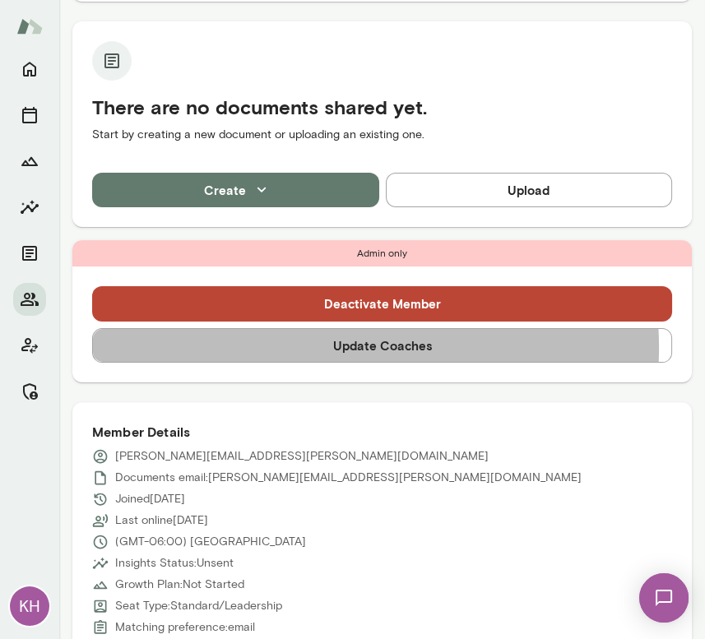
click at [321, 347] on button "Update Coaches" at bounding box center [382, 345] width 580 height 35
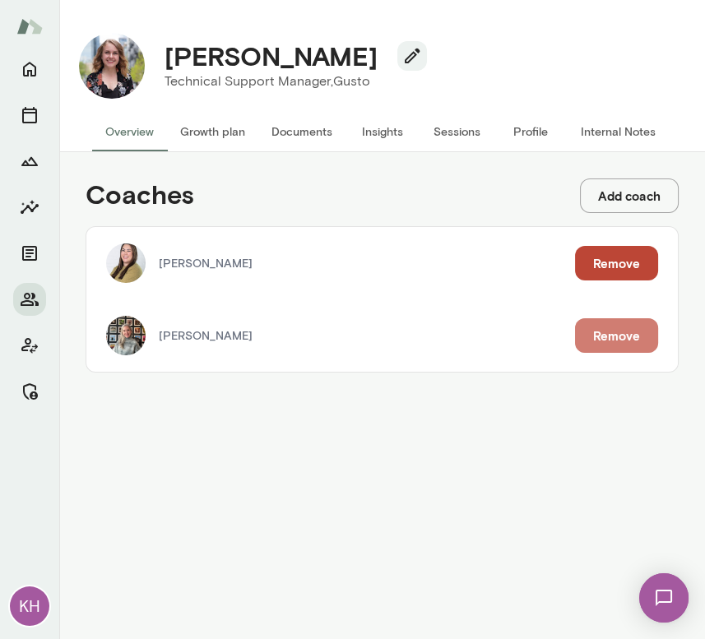
click at [631, 340] on button "Remove" at bounding box center [616, 335] width 83 height 35
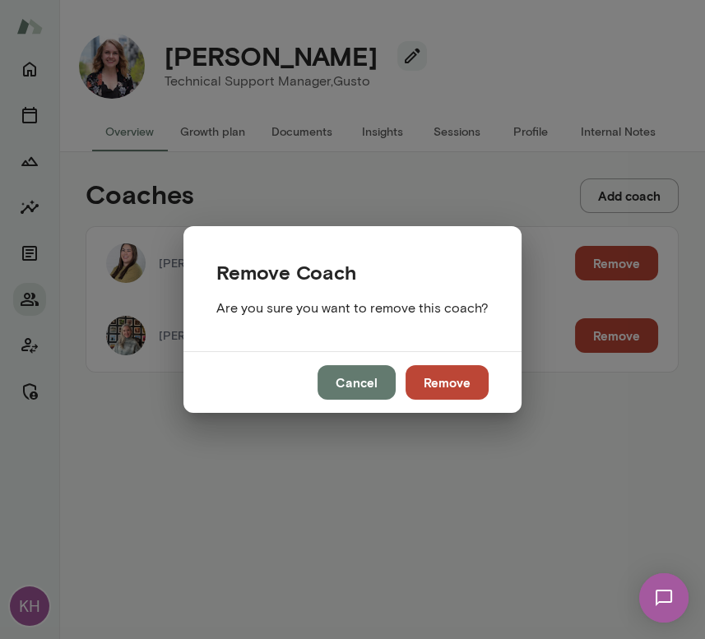
click at [460, 380] on button "Remove" at bounding box center [446, 382] width 83 height 35
